Goal: Task Accomplishment & Management: Use online tool/utility

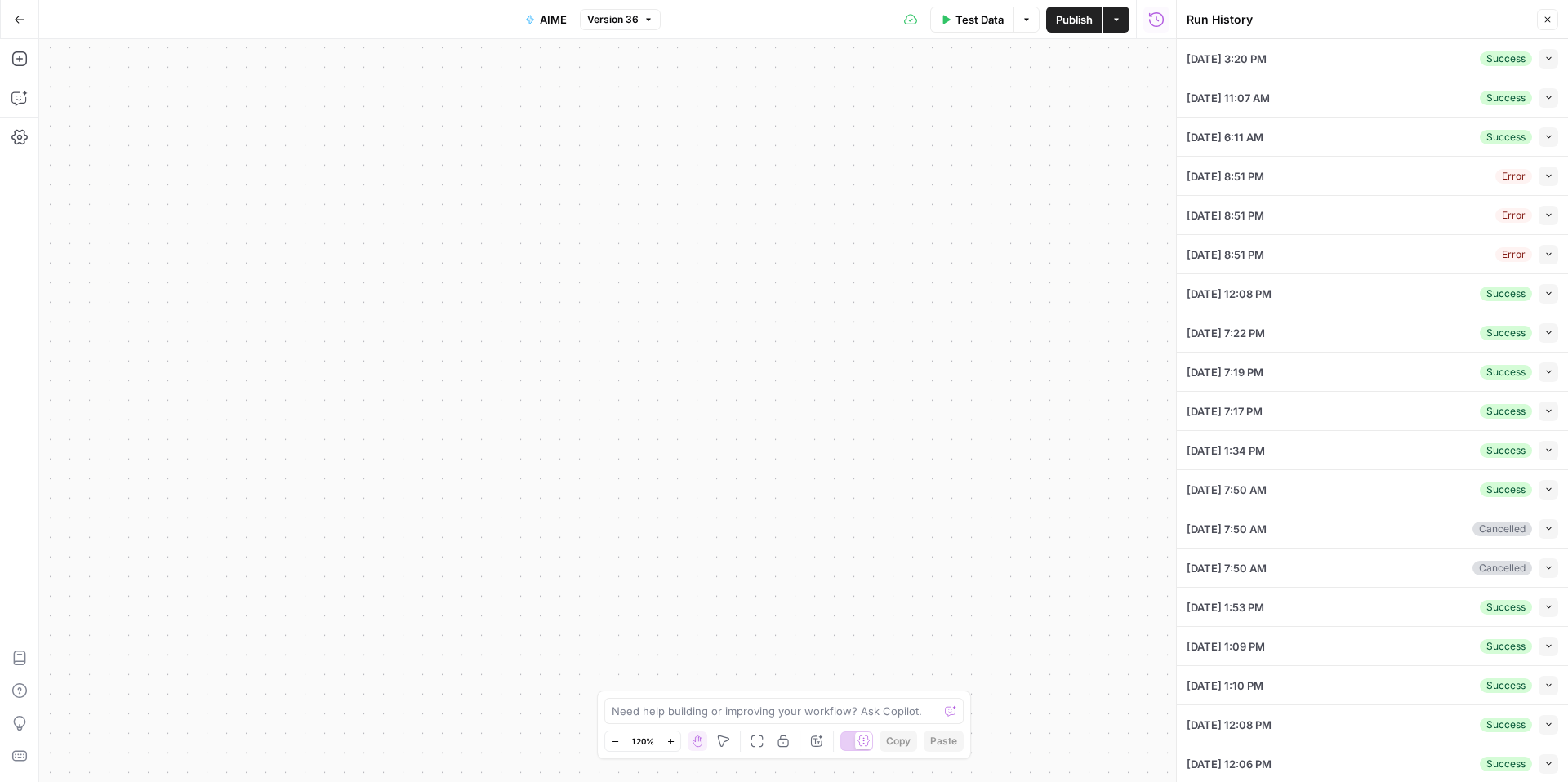
click at [7, 30] on button "Go Back" at bounding box center [19, 19] width 29 height 29
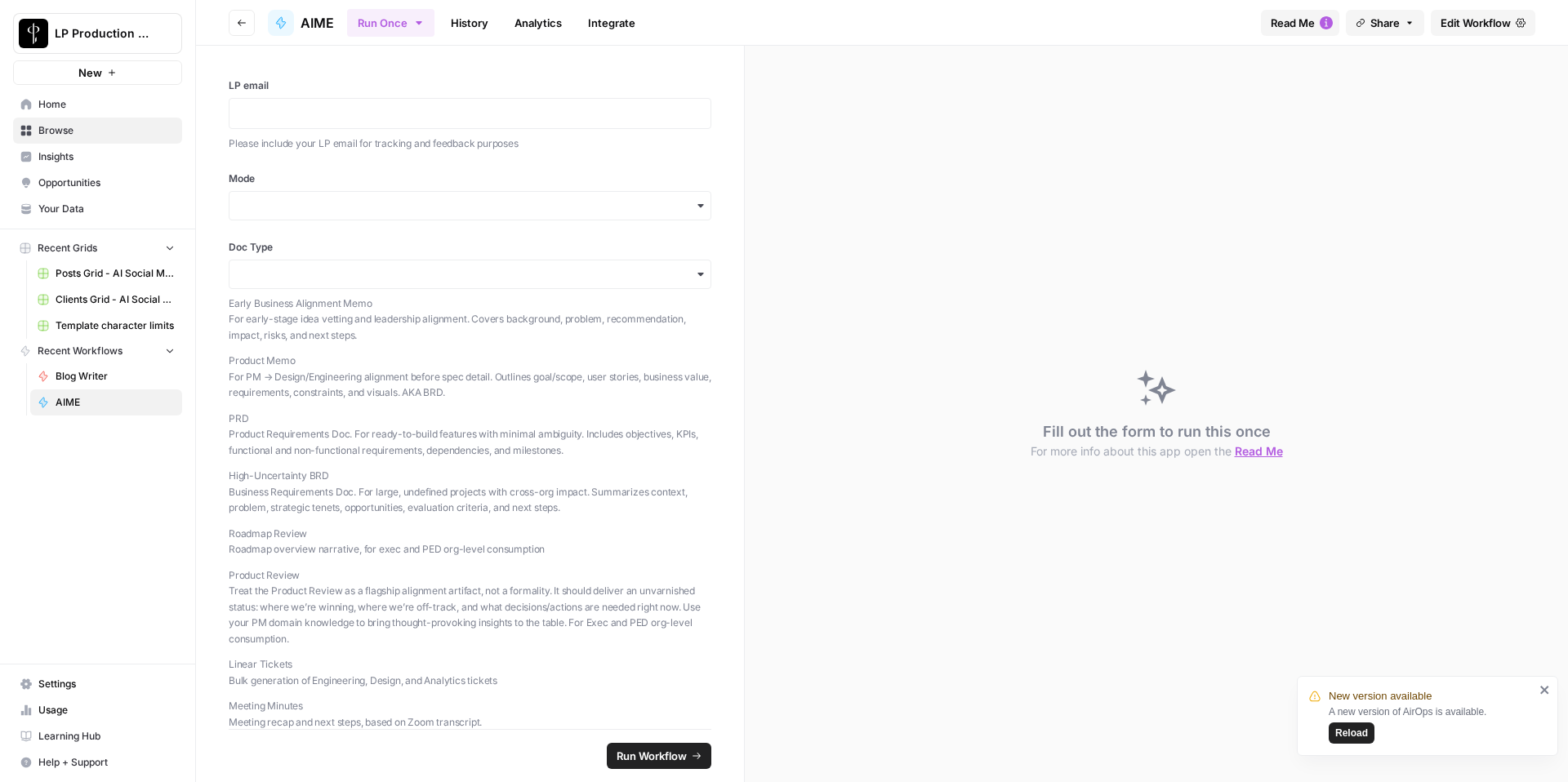
click at [145, 414] on link "AIME" at bounding box center [106, 401] width 152 height 26
click at [1401, 16] on button "Share" at bounding box center [1384, 23] width 78 height 26
click at [1378, 23] on span "Share" at bounding box center [1384, 23] width 29 height 16
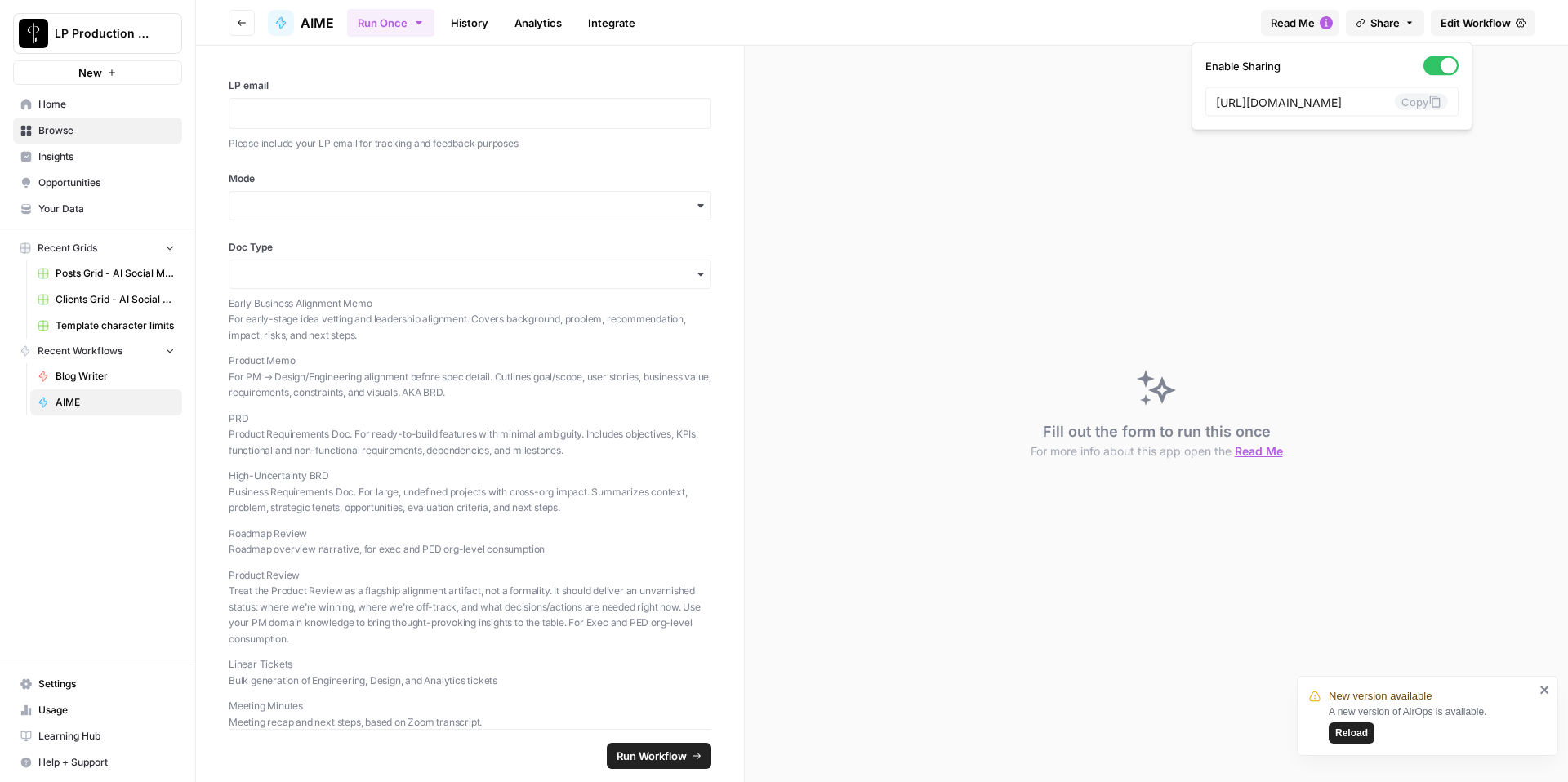
click at [1490, 22] on span "Edit Workflow" at bounding box center [1476, 23] width 70 height 16
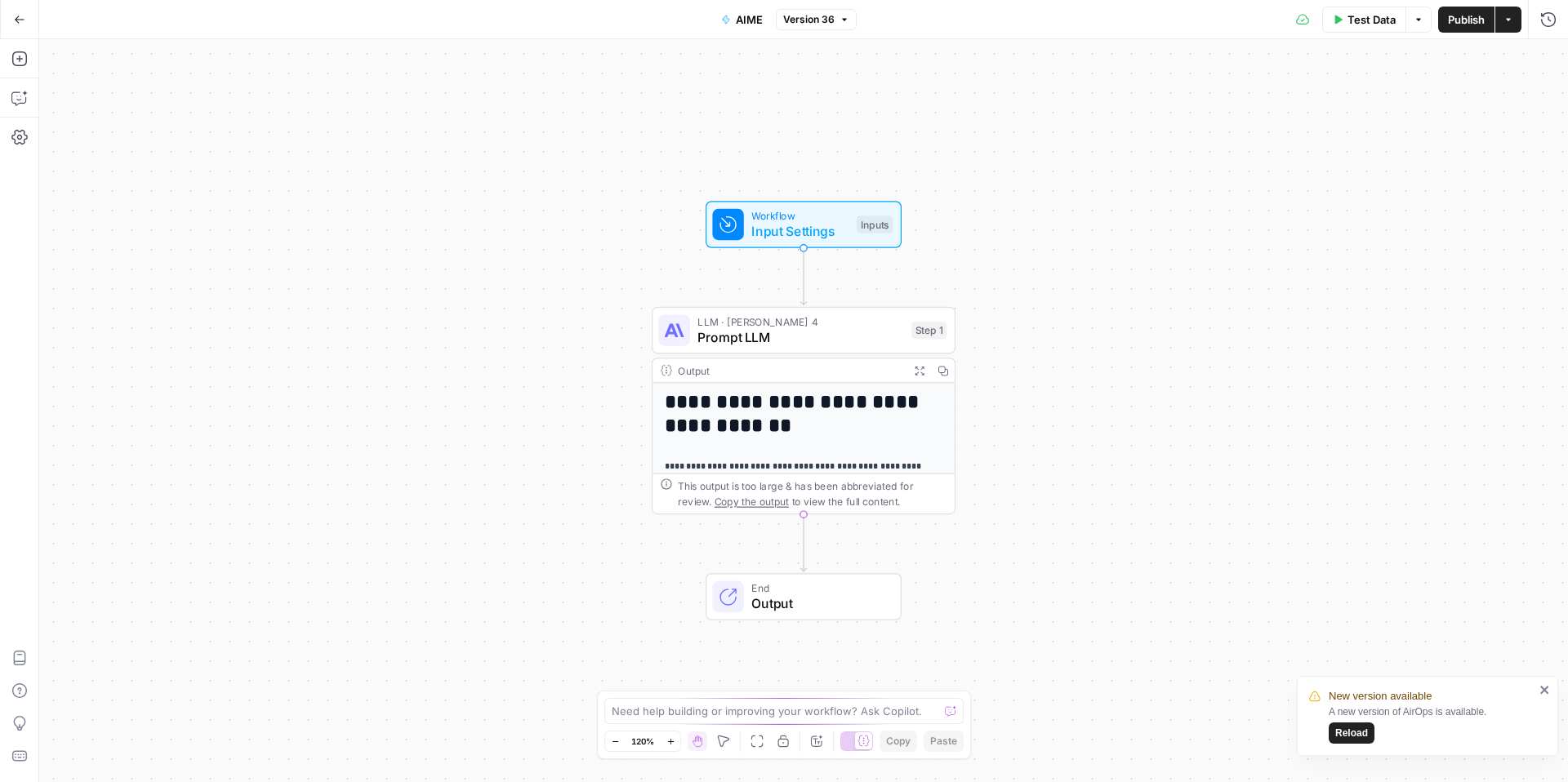
click at [1513, 23] on button "Actions" at bounding box center [1508, 19] width 26 height 26
click at [1512, 24] on button "Actions" at bounding box center [1508, 19] width 26 height 26
